Goal: Check status: Check status

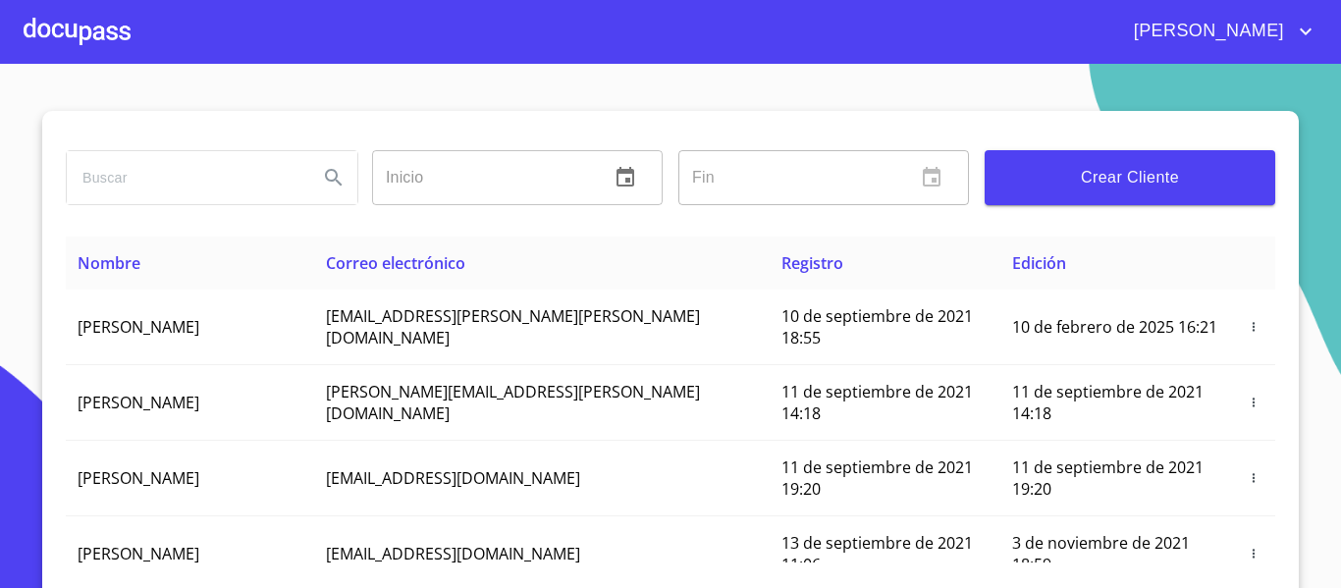
click at [210, 178] on input "search" at bounding box center [185, 177] width 236 height 53
type input "[PERSON_NAME]"
click at [98, 22] on div at bounding box center [77, 31] width 107 height 63
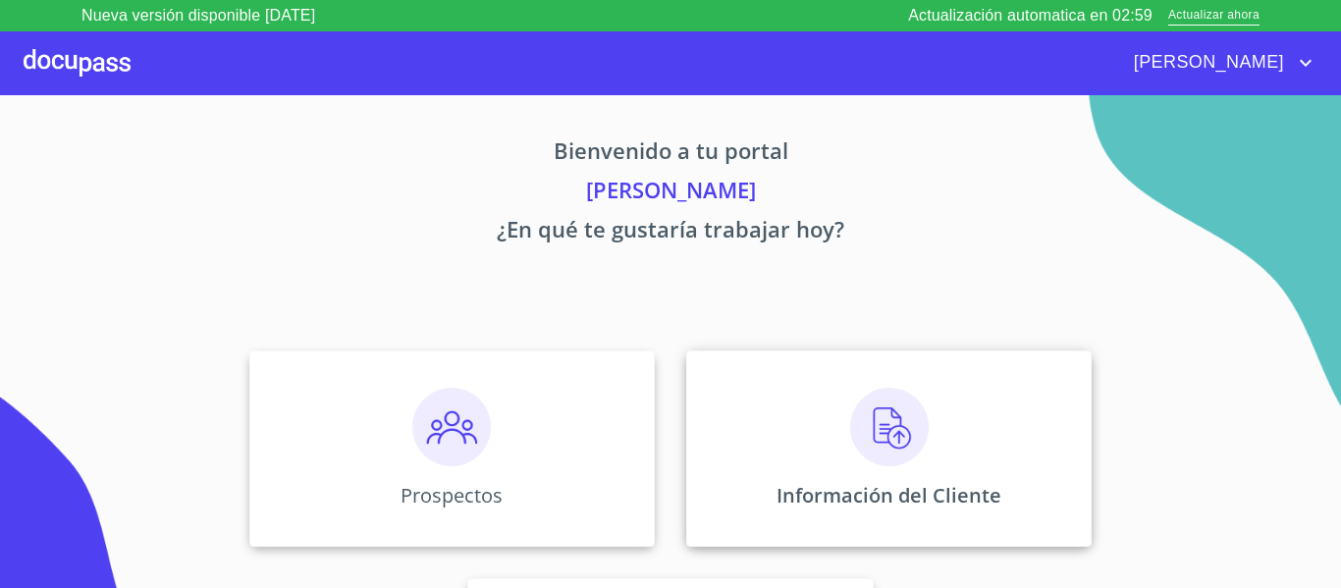
click at [831, 427] on div "Información del Cliente" at bounding box center [888, 448] width 405 height 196
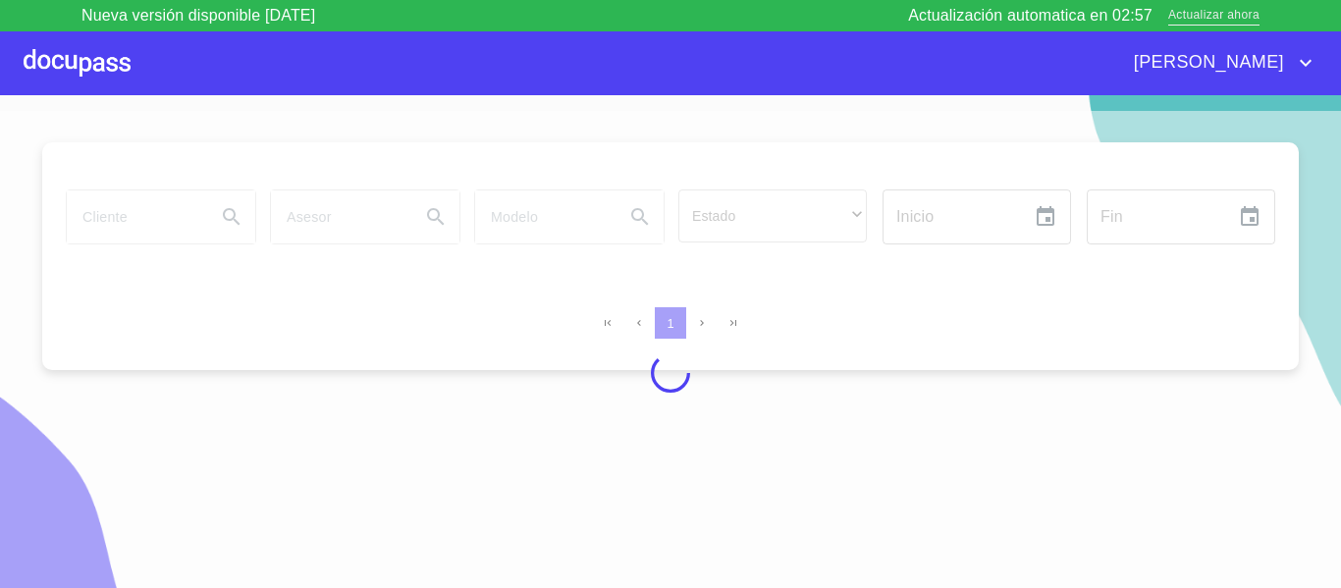
click at [1221, 14] on span "Actualizar ahora" at bounding box center [1213, 16] width 91 height 21
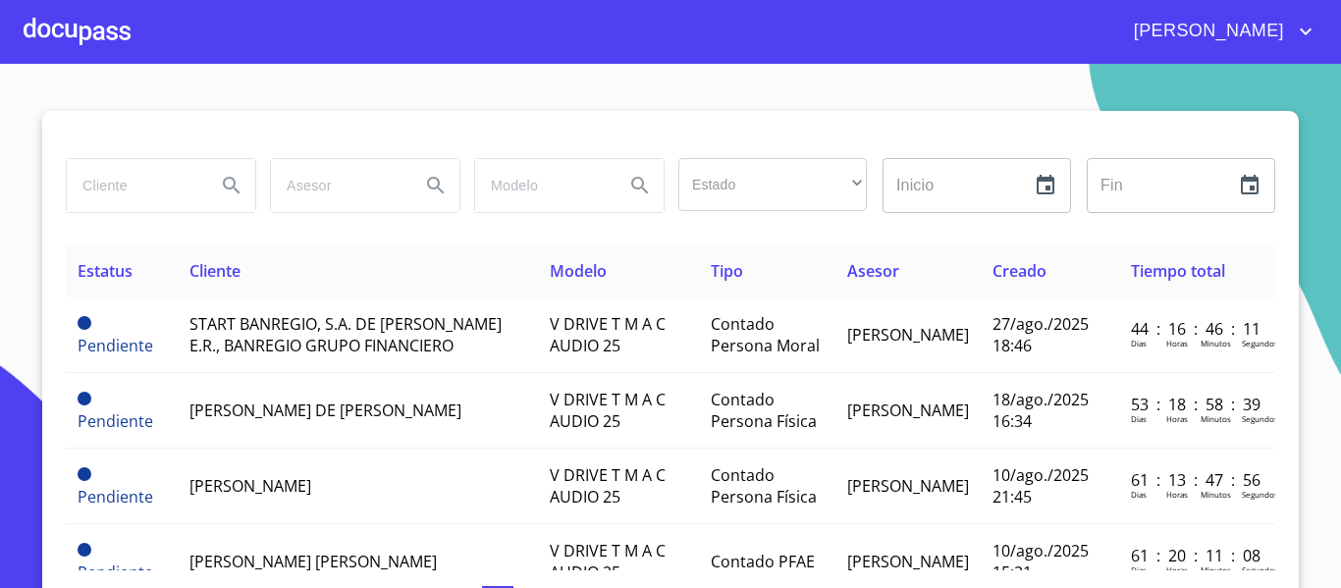
click at [127, 185] on input "search" at bounding box center [133, 185] width 133 height 53
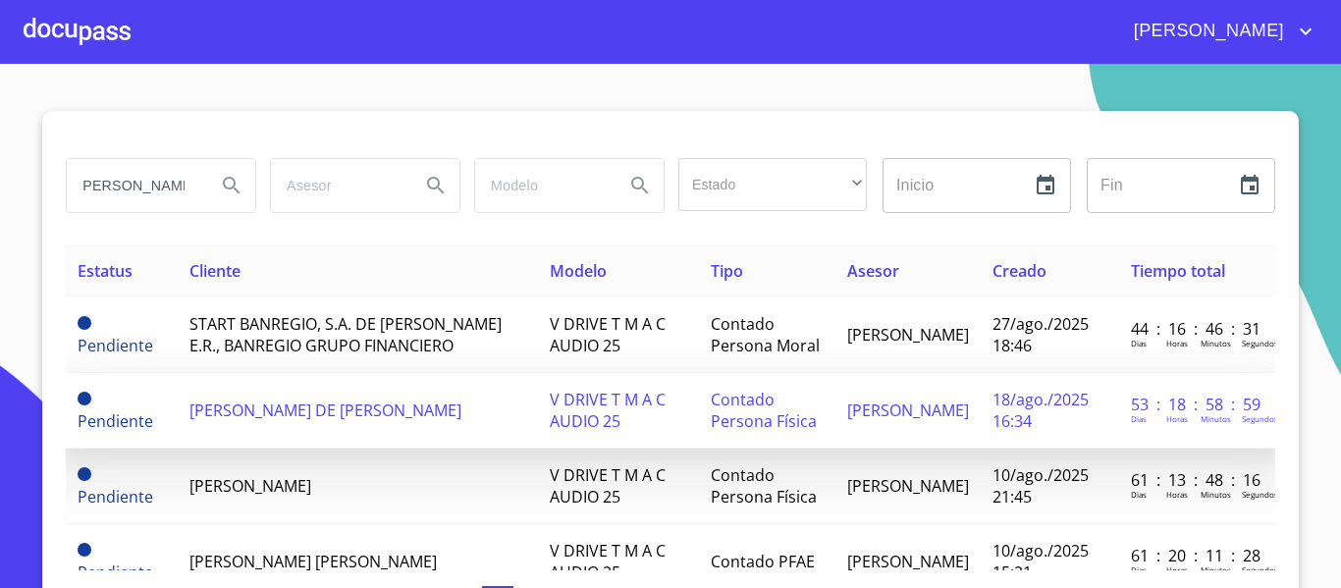
scroll to position [0, 12]
type input "[PERSON_NAME]"
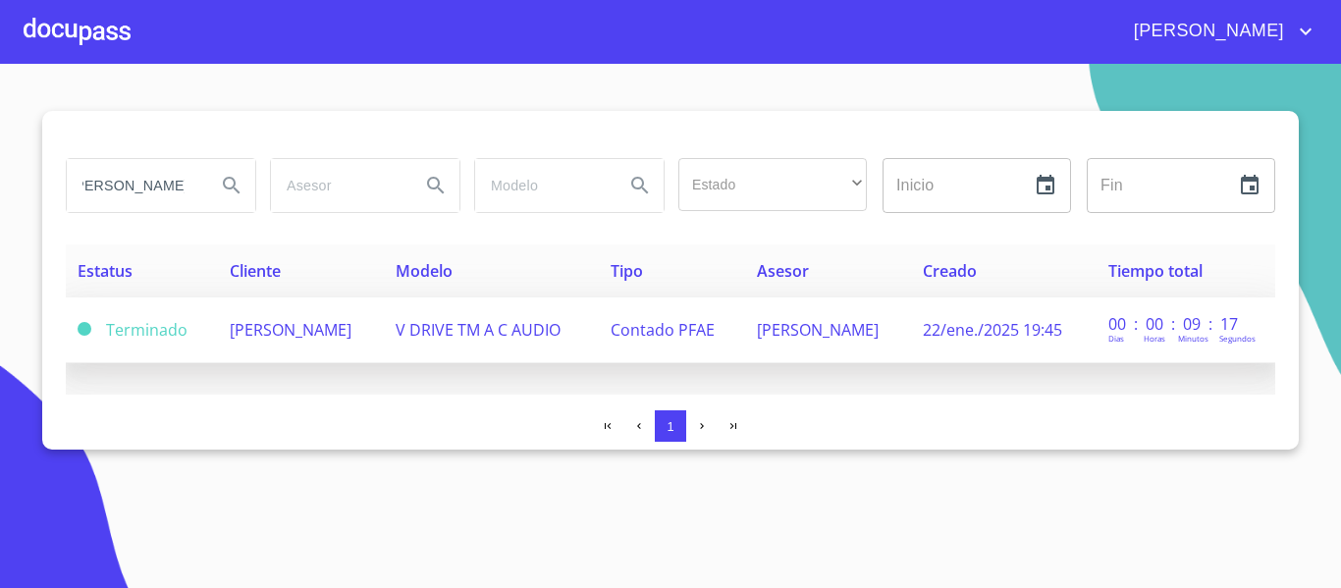
click at [806, 330] on span "[PERSON_NAME]" at bounding box center [818, 330] width 122 height 22
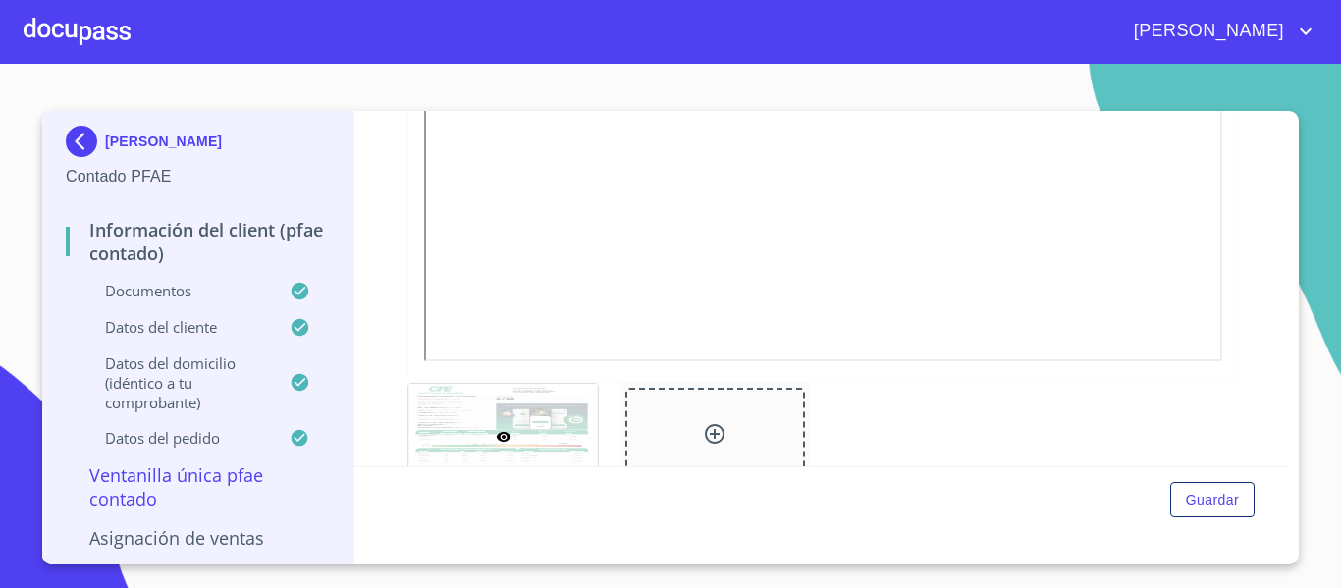
scroll to position [1453, 0]
